Goal: Information Seeking & Learning: Learn about a topic

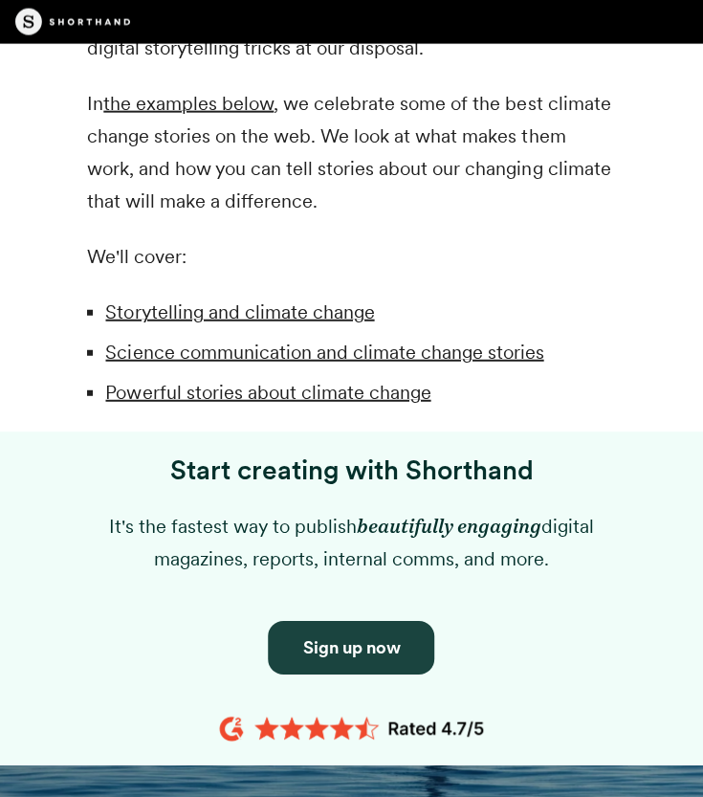
scroll to position [1149, 0]
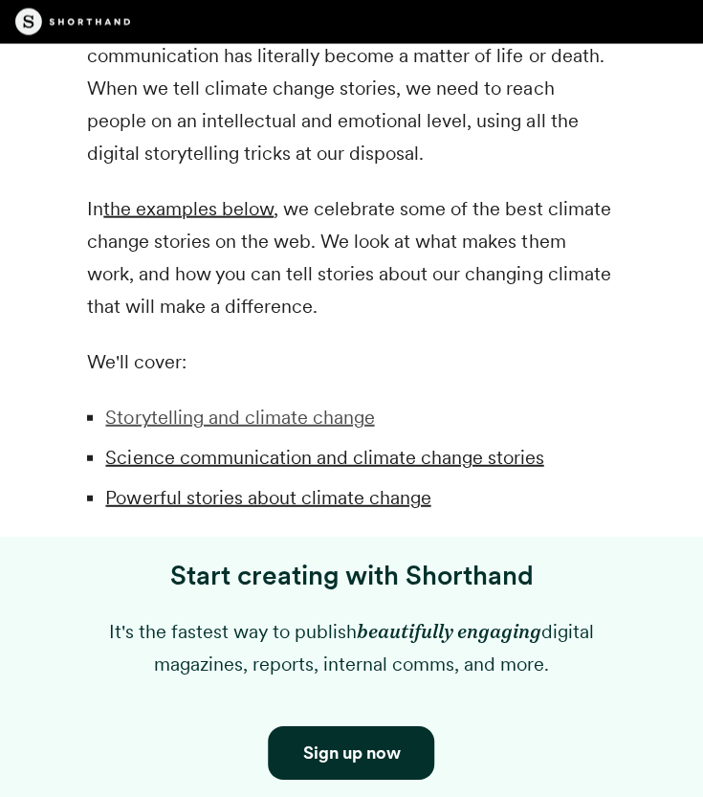
click at [251, 422] on link "Storytelling and climate change" at bounding box center [239, 417] width 269 height 23
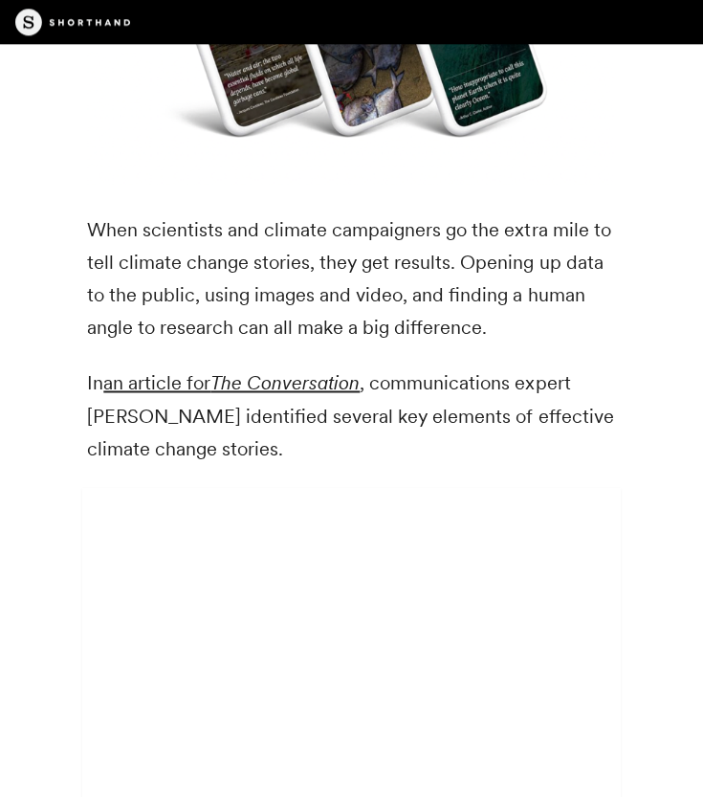
scroll to position [4850, 0]
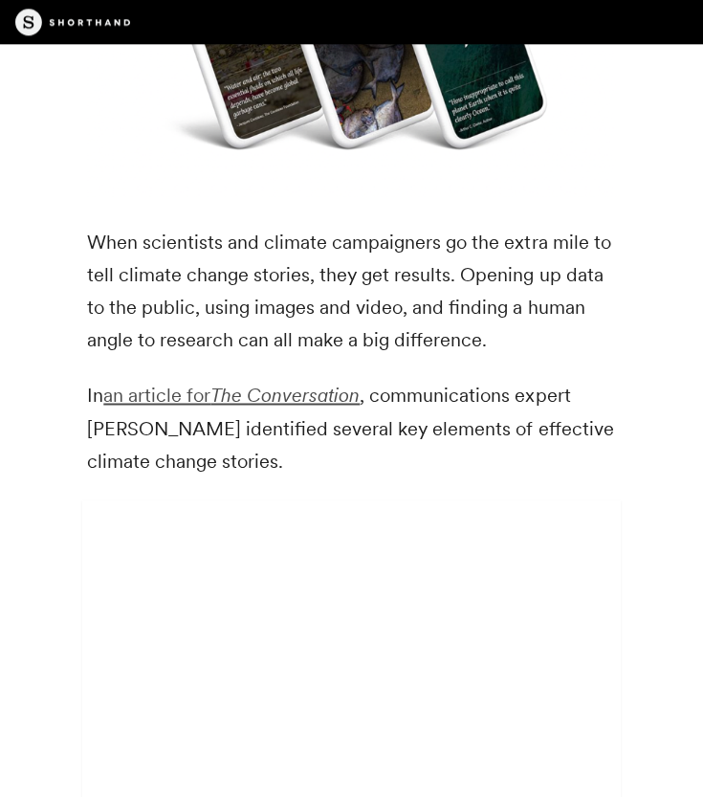
click at [207, 393] on link "an article for The Conversation" at bounding box center [231, 395] width 257 height 23
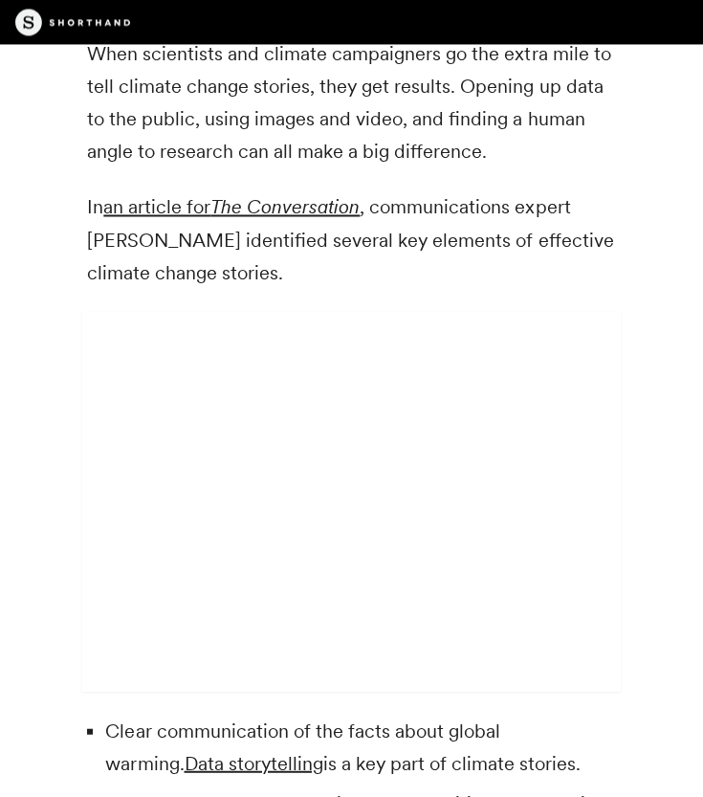
scroll to position [5168, 0]
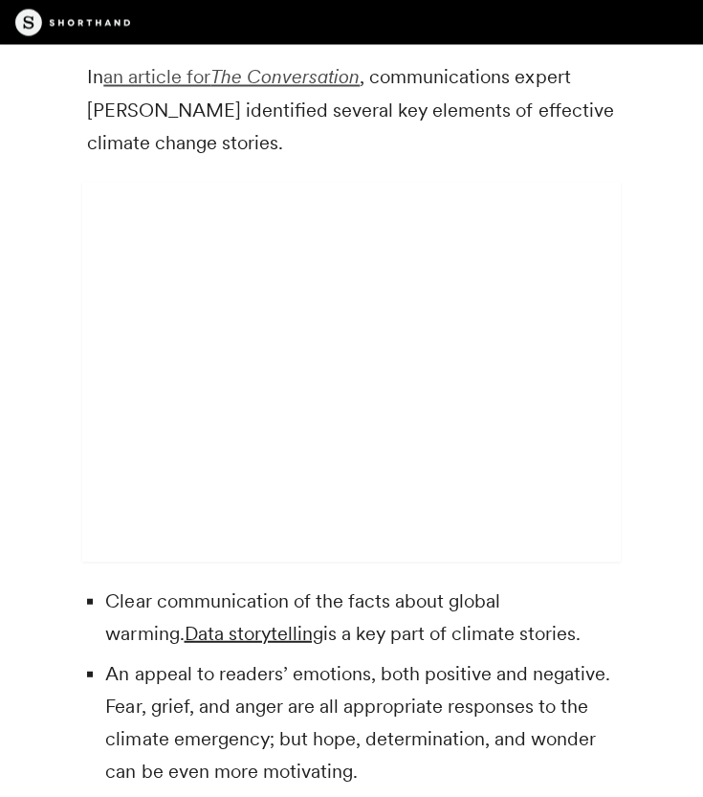
click at [307, 78] on em "The Conversation" at bounding box center [285, 76] width 149 height 23
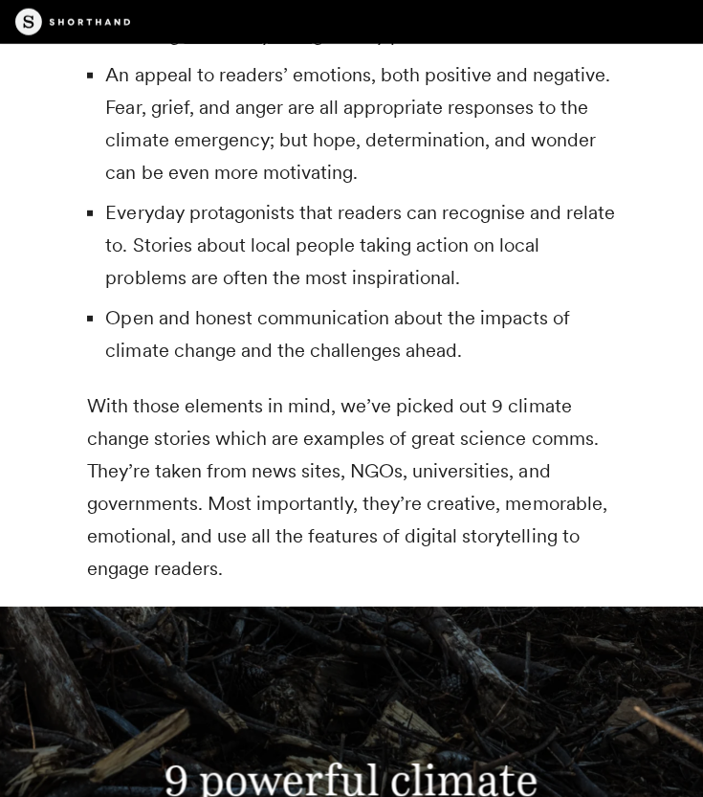
scroll to position [5776, 0]
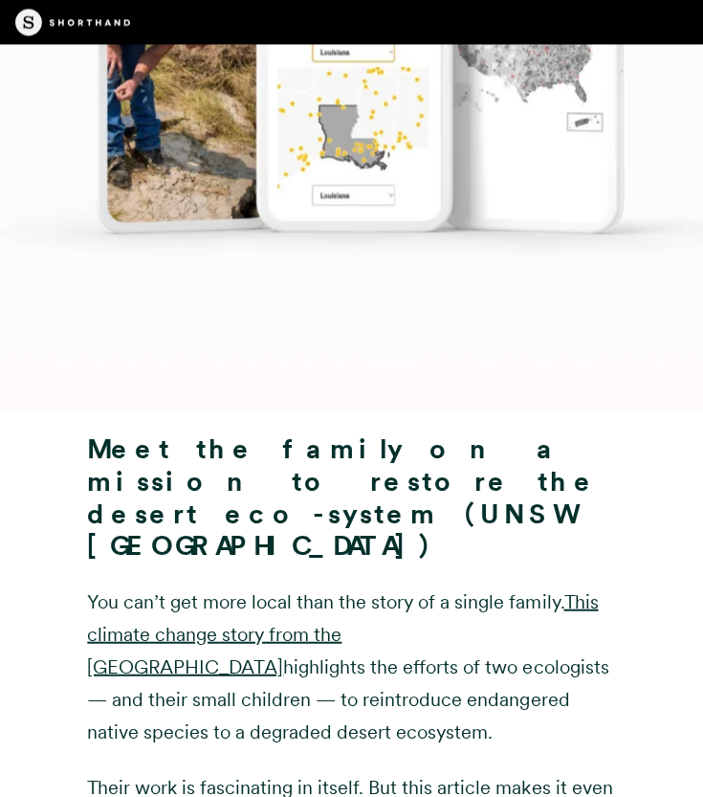
scroll to position [15632, 0]
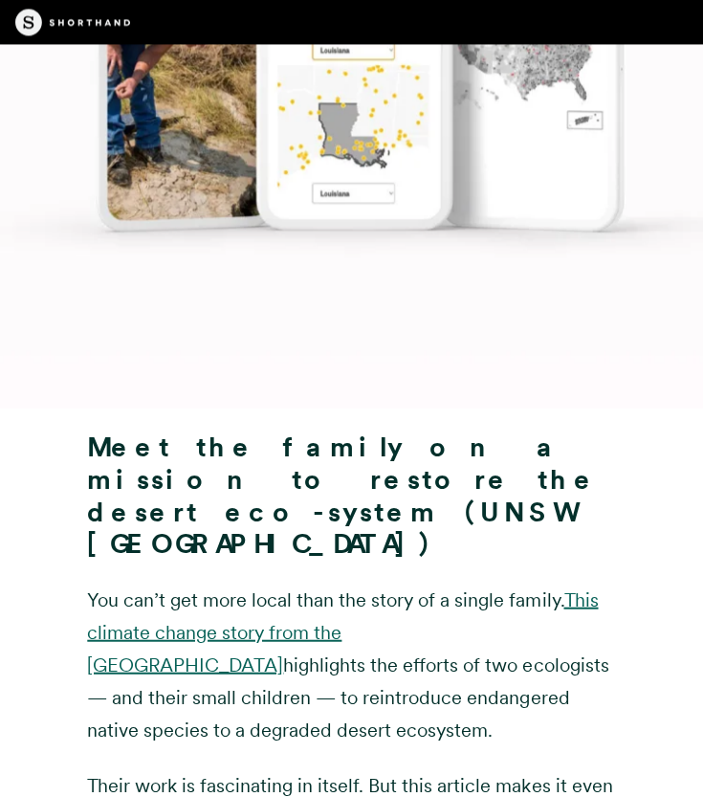
click at [418, 588] on link "This climate change story from the [GEOGRAPHIC_DATA]" at bounding box center [342, 632] width 511 height 88
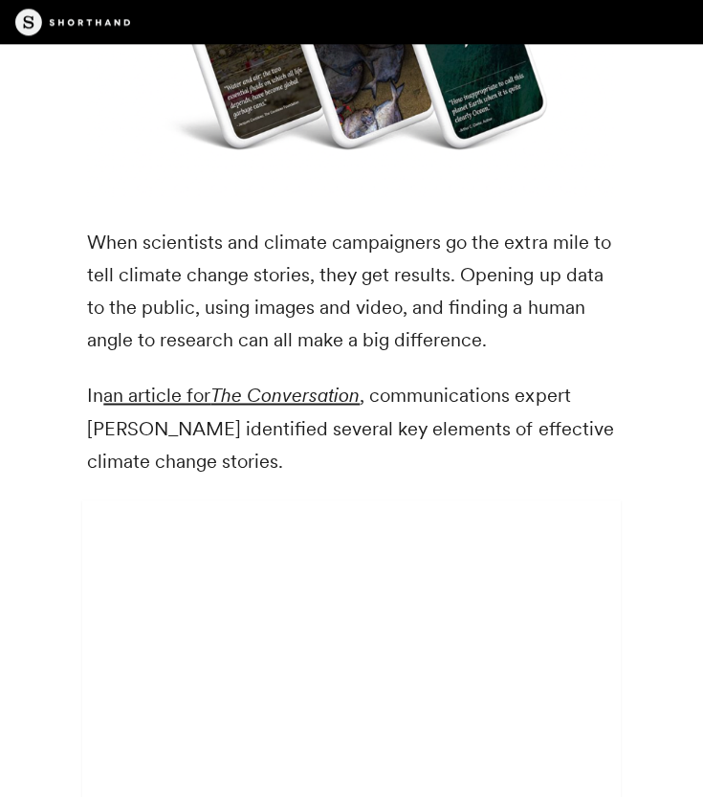
scroll to position [4816, 0]
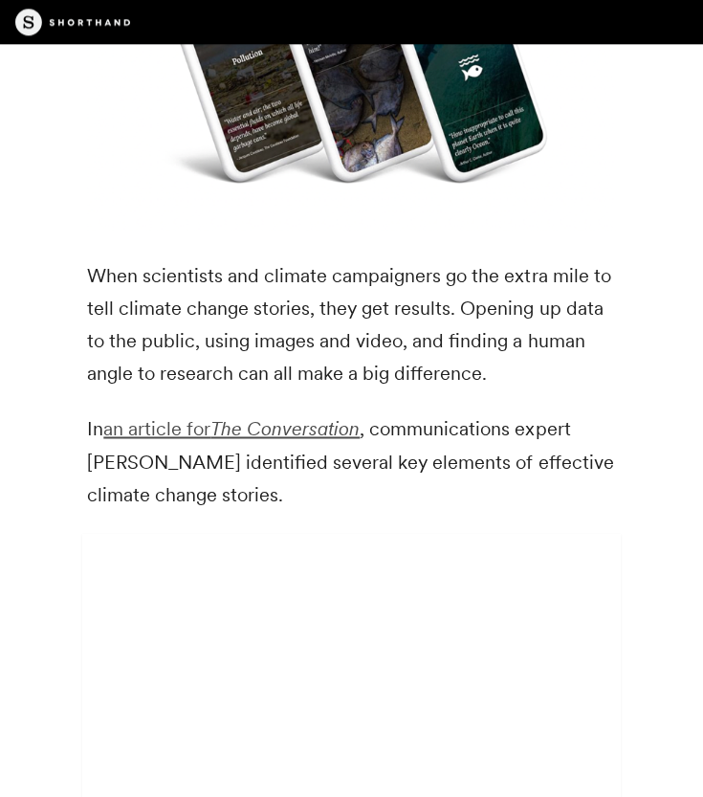
click at [272, 432] on em "The Conversation" at bounding box center [285, 428] width 149 height 23
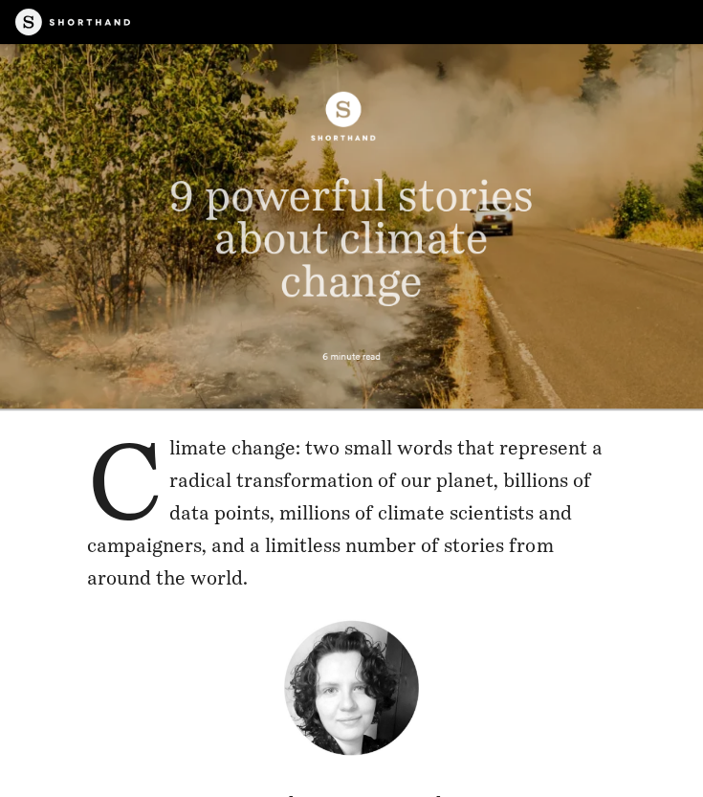
scroll to position [56, 0]
